Goal: Information Seeking & Learning: Learn about a topic

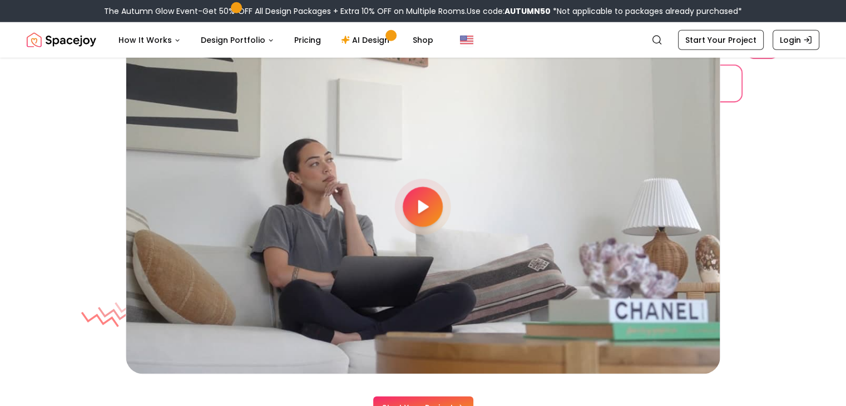
scroll to position [3013, 0]
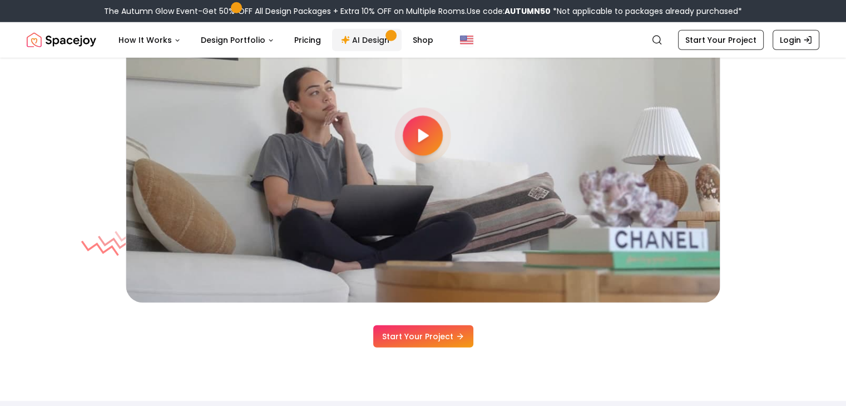
scroll to position [3013, 0]
click at [362, 38] on link "AI Design" at bounding box center [367, 40] width 70 height 22
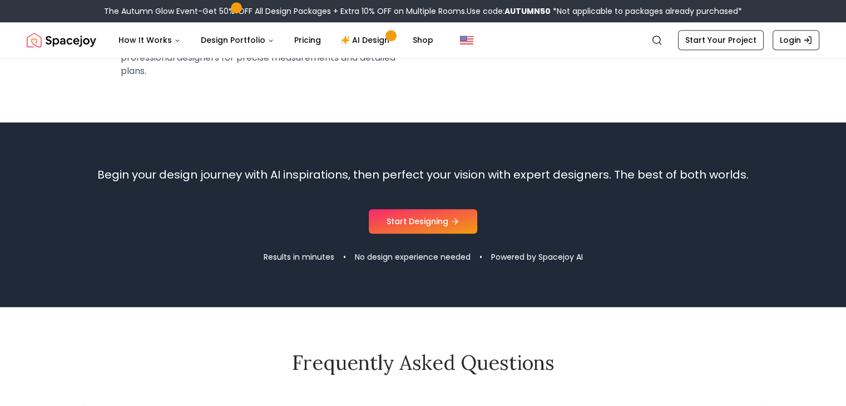
scroll to position [1113, 0]
